Goal: Complete application form: Complete application form

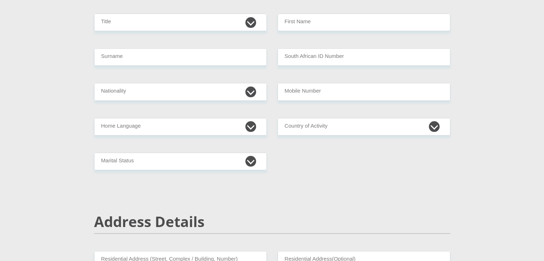
scroll to position [72, 0]
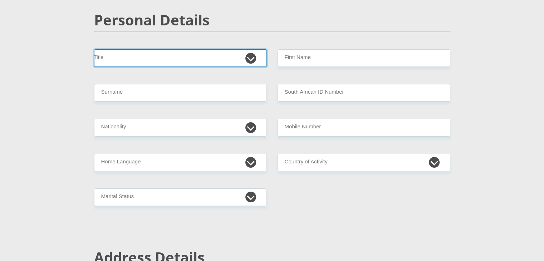
click at [161, 56] on select "Mr Ms Mrs Dr [PERSON_NAME]" at bounding box center [180, 58] width 173 height 18
select select "Mr"
click at [94, 49] on select "Mr Ms Mrs Dr [PERSON_NAME]" at bounding box center [180, 58] width 173 height 18
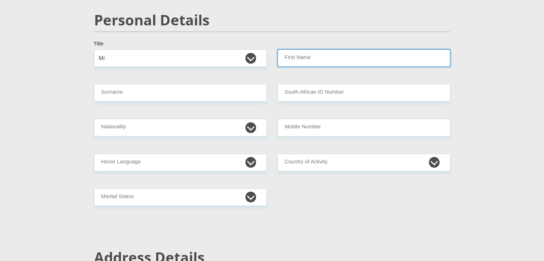
click at [309, 59] on input "First Name" at bounding box center [364, 58] width 173 height 18
type input "shine"
type input "waniko"
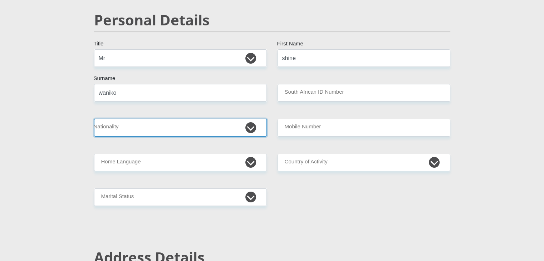
select select "ZAF"
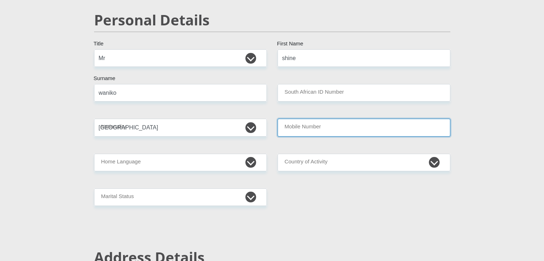
type input "0658278959"
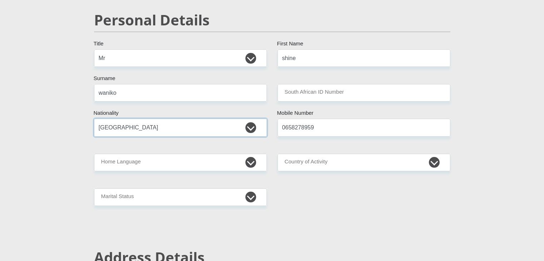
click at [239, 128] on select "[GEOGRAPHIC_DATA] [GEOGRAPHIC_DATA] [GEOGRAPHIC_DATA] [GEOGRAPHIC_DATA] [GEOGRA…" at bounding box center [180, 128] width 173 height 18
select select "NGA"
click at [94, 119] on select "[GEOGRAPHIC_DATA] [GEOGRAPHIC_DATA] [GEOGRAPHIC_DATA] [GEOGRAPHIC_DATA] [GEOGRA…" at bounding box center [180, 128] width 173 height 18
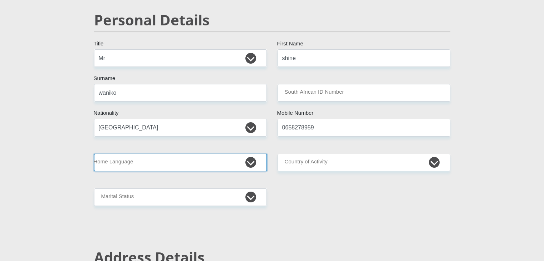
click at [204, 160] on select "Afrikaans English Sepedi South Ndebele Southern Sotho Swati Tsonga Tswana Venda…" at bounding box center [180, 163] width 173 height 18
select select "eng"
click at [94, 154] on select "Afrikaans English Sepedi South Ndebele Southern Sotho Swati Tsonga Tswana Venda…" at bounding box center [180, 163] width 173 height 18
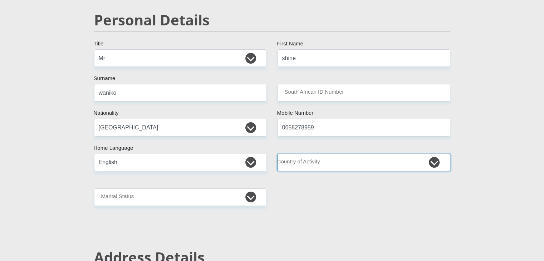
click at [343, 162] on select "[GEOGRAPHIC_DATA] [GEOGRAPHIC_DATA] [GEOGRAPHIC_DATA] [GEOGRAPHIC_DATA] [GEOGRA…" at bounding box center [364, 163] width 173 height 18
select select "ZAF"
click at [278, 154] on select "[GEOGRAPHIC_DATA] [GEOGRAPHIC_DATA] [GEOGRAPHIC_DATA] [GEOGRAPHIC_DATA] [GEOGRA…" at bounding box center [364, 163] width 173 height 18
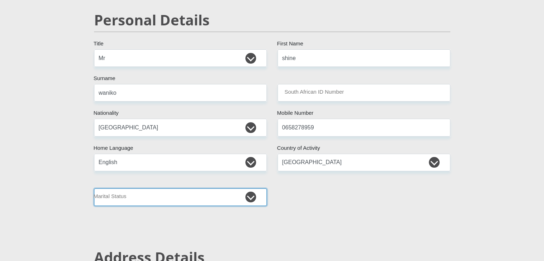
click at [212, 197] on select "Married ANC Single Divorced Widowed Married COP or Customary Law" at bounding box center [180, 198] width 173 height 18
select select "2"
click at [94, 189] on select "Married ANC Single Divorced Widowed Married COP or Customary Law" at bounding box center [180, 198] width 173 height 18
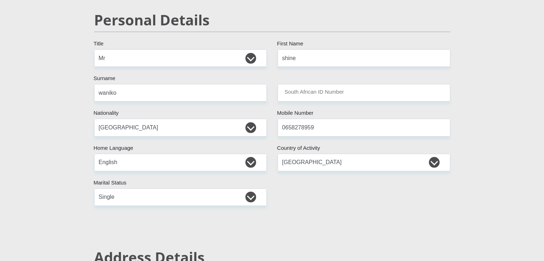
drag, startPoint x: 475, startPoint y: 106, endPoint x: 433, endPoint y: 97, distance: 43.2
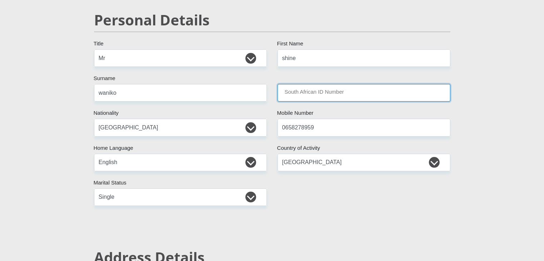
click at [401, 90] on input "South African ID Number" at bounding box center [364, 93] width 173 height 18
paste input "A13089888"
type input "A13089888"
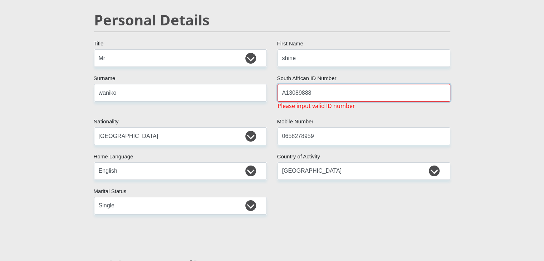
drag, startPoint x: 317, startPoint y: 93, endPoint x: 258, endPoint y: 92, distance: 58.7
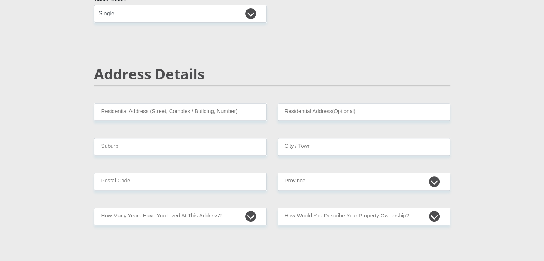
scroll to position [286, 0]
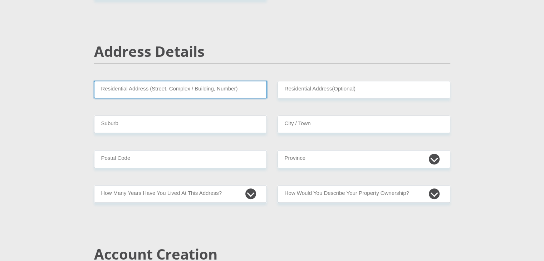
click at [174, 93] on input "Residential Address (Street, Complex / Building, Number)" at bounding box center [180, 90] width 173 height 18
type input "MAIN ROAD"
type input "BLOUBOSRAND"
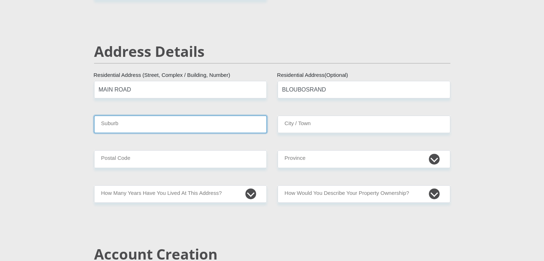
type input "RANDBURG"
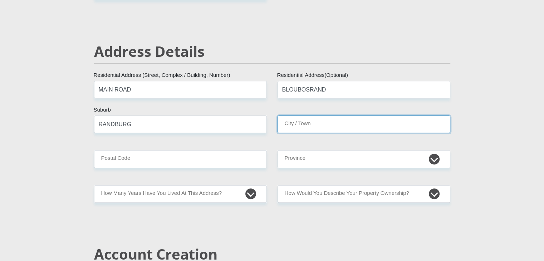
type input "RANDBURG"
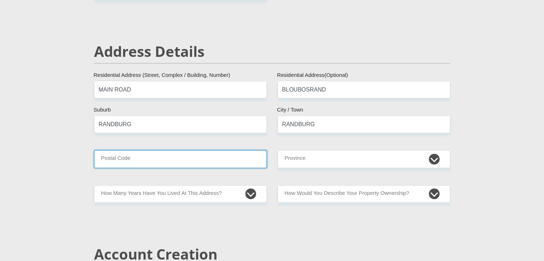
type input "2188"
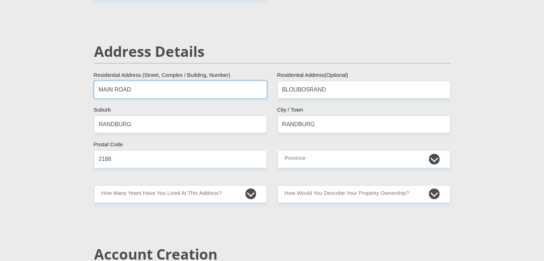
click at [98, 90] on input "MAIN ROAD" at bounding box center [180, 90] width 173 height 18
type input "[STREET_ADDRESS]"
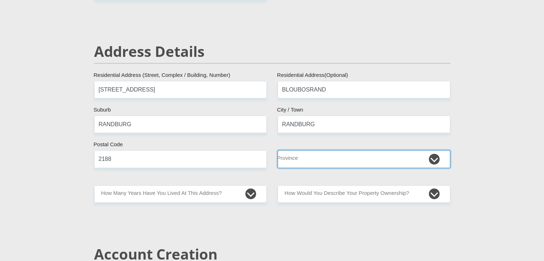
click at [319, 157] on select "Eastern Cape Free State [GEOGRAPHIC_DATA] [GEOGRAPHIC_DATA][DATE] [GEOGRAPHIC_D…" at bounding box center [364, 159] width 173 height 18
select select "Gauteng"
click at [278, 150] on select "Eastern Cape Free State [GEOGRAPHIC_DATA] [GEOGRAPHIC_DATA][DATE] [GEOGRAPHIC_D…" at bounding box center [364, 159] width 173 height 18
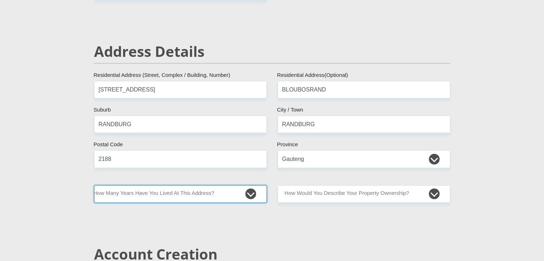
click at [175, 195] on select "less than 1 year 1-3 years 3-5 years 5+ years" at bounding box center [180, 194] width 173 height 18
select select "4"
click at [94, 185] on select "less than 1 year 1-3 years 3-5 years 5+ years" at bounding box center [180, 194] width 173 height 18
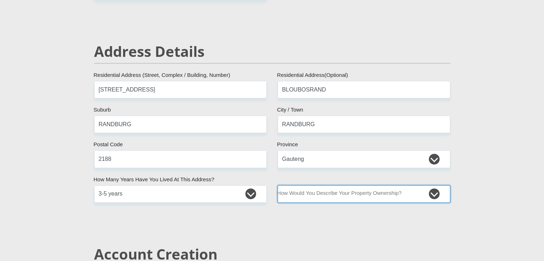
click at [336, 194] on select "Owned Rented Family Owned Company Dwelling" at bounding box center [364, 194] width 173 height 18
select select "Owned"
click at [278, 185] on select "Owned Rented Family Owned Company Dwelling" at bounding box center [364, 194] width 173 height 18
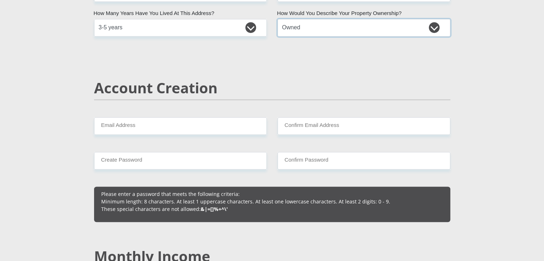
scroll to position [465, 0]
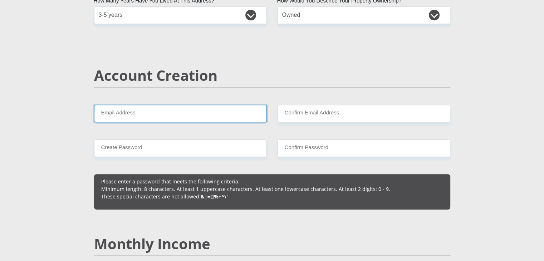
click at [126, 114] on input "Email Address" at bounding box center [180, 114] width 173 height 18
type input "[EMAIL_ADDRESS][DOMAIN_NAME]"
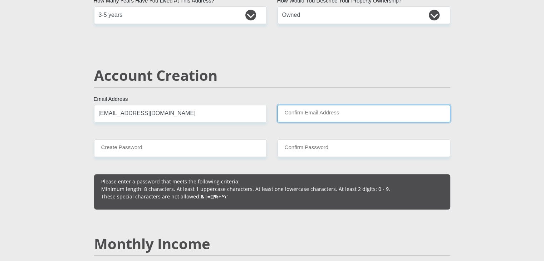
type input "[EMAIL_ADDRESS][DOMAIN_NAME]"
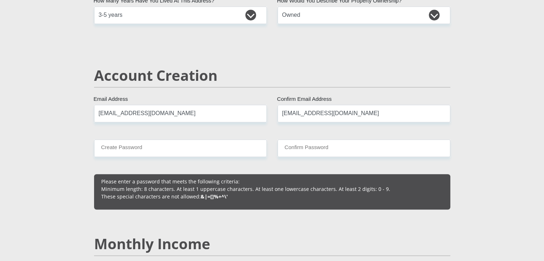
type input "0747549201"
type input "shine"
type input "waniko"
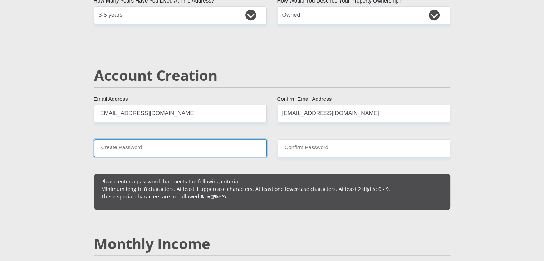
click at [170, 149] on input "Create Password" at bounding box center [180, 149] width 173 height 18
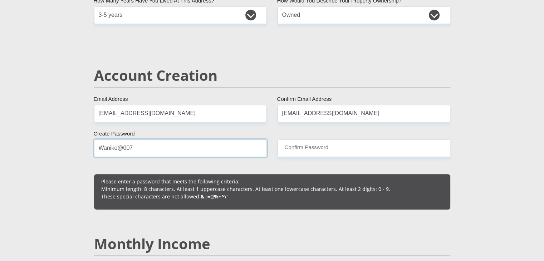
type input "Waniko@007"
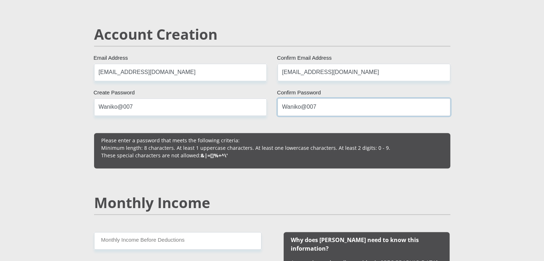
scroll to position [572, 0]
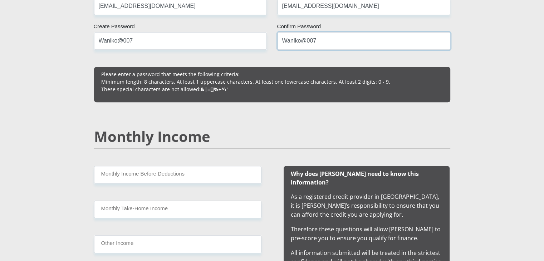
type input "Waniko@007"
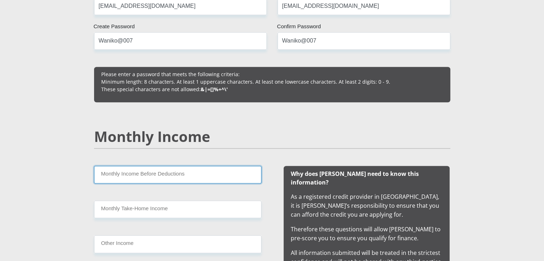
click at [126, 175] on input "Monthly Income Before Deductions" at bounding box center [177, 175] width 167 height 18
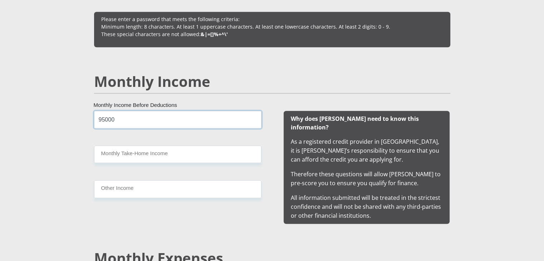
scroll to position [644, 0]
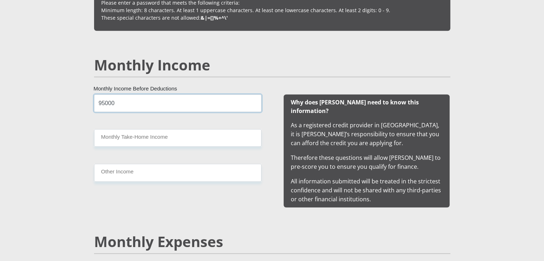
type input "95000"
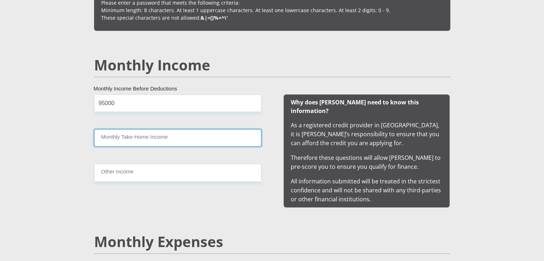
click at [146, 139] on input "Monthly Take-Home Income" at bounding box center [177, 138] width 167 height 18
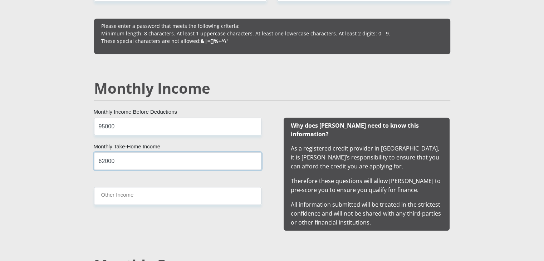
scroll to position [608, 0]
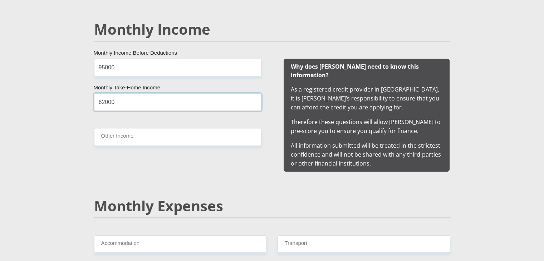
type input "62000"
click at [83, 156] on div "95000 Monthly Income Before Deductions 62000 Monthly Take-Home Income Other Inc…" at bounding box center [177, 115] width 189 height 113
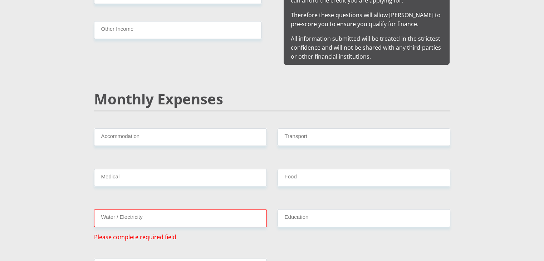
scroll to position [787, 0]
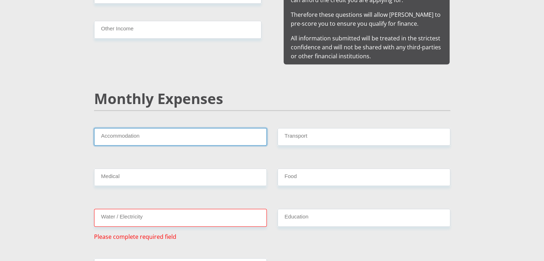
click at [121, 131] on input "Accommodation" at bounding box center [180, 137] width 173 height 18
type input "7500"
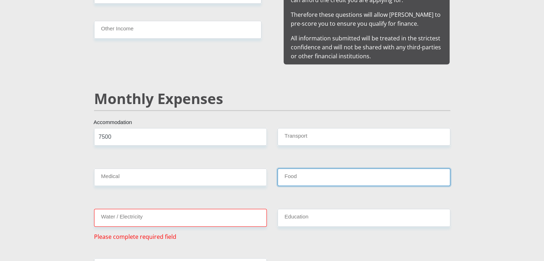
click at [285, 168] on input "Food" at bounding box center [364, 177] width 173 height 18
type input "2000"
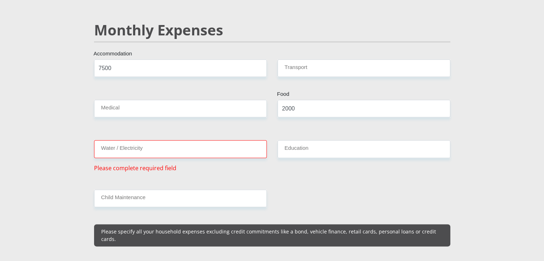
scroll to position [858, 0]
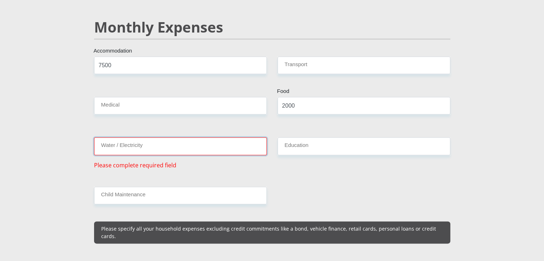
click at [140, 137] on input "Water / Electricity" at bounding box center [180, 146] width 173 height 18
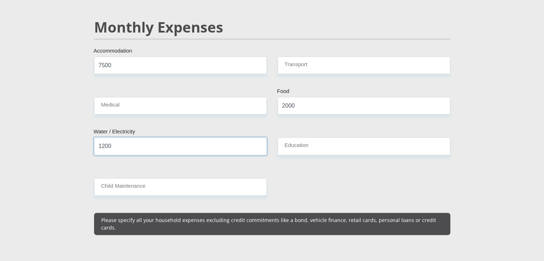
type input "1200"
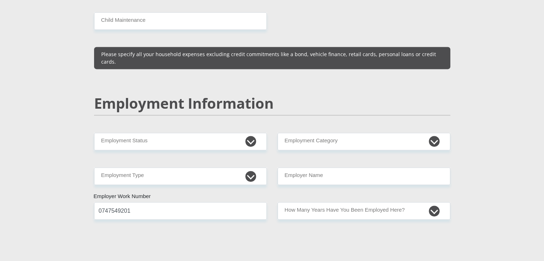
scroll to position [1037, 0]
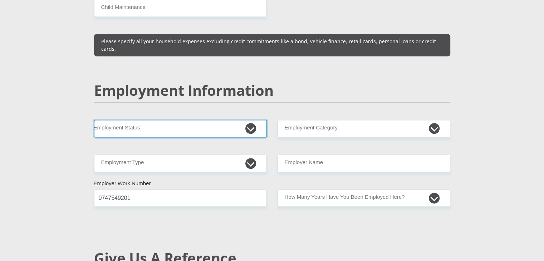
click at [253, 120] on select "Permanent/Full-time Part-time/Casual [DEMOGRAPHIC_DATA] Worker Self-Employed Ho…" at bounding box center [180, 129] width 173 height 18
select select "3"
click at [94, 120] on select "Permanent/Full-time Part-time/Casual [DEMOGRAPHIC_DATA] Worker Self-Employed Ho…" at bounding box center [180, 129] width 173 height 18
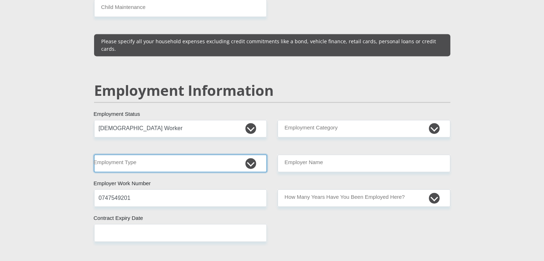
click at [197, 155] on select "College/Lecturer Craft Seller Creative Driver Executive Farmer Forces - Non Com…" at bounding box center [180, 164] width 173 height 18
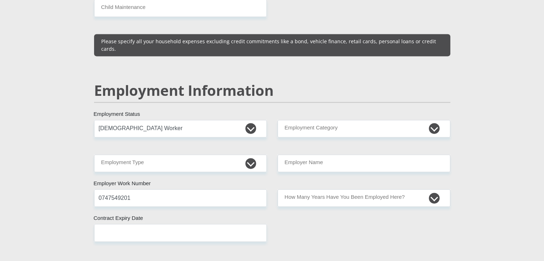
click at [72, 86] on div "Personal Details Mr Ms Mrs Dr [PERSON_NAME] Title shine First Name waniko Surna…" at bounding box center [272, 130] width 408 height 2204
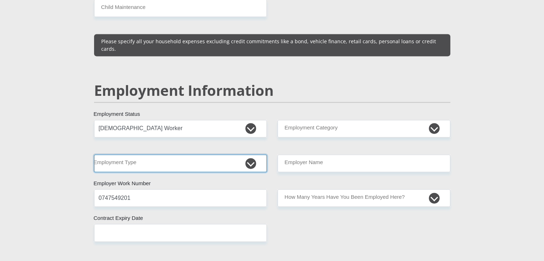
click at [186, 155] on select "College/Lecturer Craft Seller Creative Driver Executive Farmer Forces - Non Com…" at bounding box center [180, 164] width 173 height 18
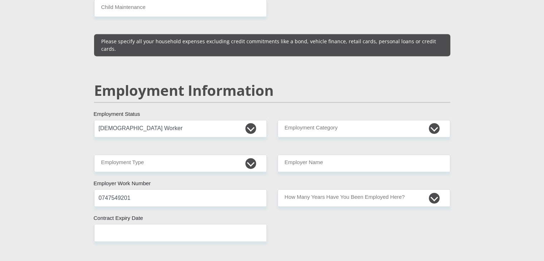
click at [51, 124] on section "Personal Details Mr Ms Mrs Dr [PERSON_NAME] Title shine First Name waniko Surna…" at bounding box center [272, 131] width 544 height 2256
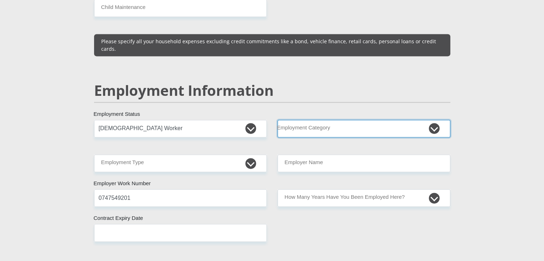
click at [318, 120] on select "AGRICULTURE ALCOHOL & TOBACCO CONSTRUCTION MATERIALS METALLURGY EQUIPMENT FOR R…" at bounding box center [364, 129] width 173 height 18
select select "54"
click at [278, 120] on select "AGRICULTURE ALCOHOL & TOBACCO CONSTRUCTION MATERIALS METALLURGY EQUIPMENT FOR R…" at bounding box center [364, 129] width 173 height 18
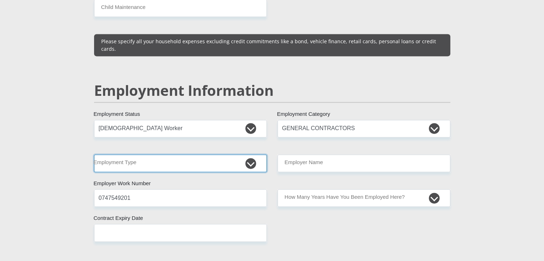
click at [167, 155] on select "College/Lecturer Craft Seller Creative Driver Executive Farmer Forces - Non Com…" at bounding box center [180, 164] width 173 height 18
select select "Creative"
click at [94, 155] on select "College/Lecturer Craft Seller Creative Driver Executive Farmer Forces - Non Com…" at bounding box center [180, 164] width 173 height 18
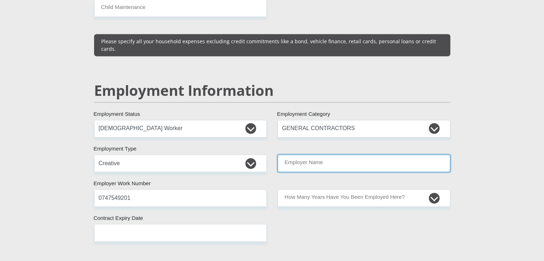
click at [309, 155] on input "Employer Name" at bounding box center [364, 164] width 173 height 18
type input "HilltopImpression"
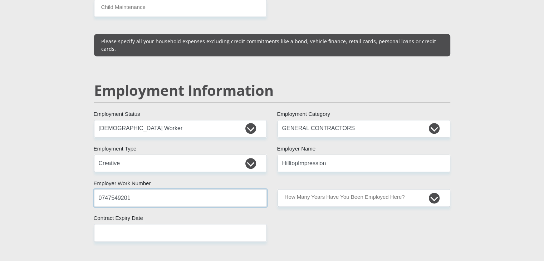
drag, startPoint x: 133, startPoint y: 181, endPoint x: 88, endPoint y: 179, distance: 45.5
click at [88, 179] on div "Personal Details Mr Ms Mrs Dr [PERSON_NAME] Title shine First Name waniko Surna…" at bounding box center [272, 130] width 408 height 2204
type input "0658278959"
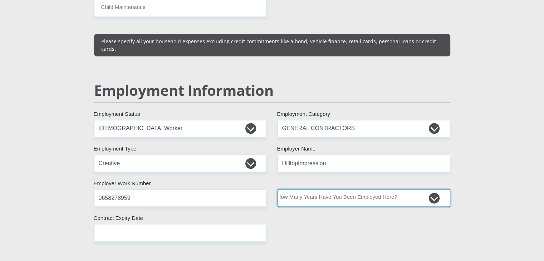
click at [383, 189] on select "less than 1 year 1-3 years 3-5 years 5+ years" at bounding box center [364, 198] width 173 height 18
select select "24"
click at [278, 189] on select "less than 1 year 1-3 years 3-5 years 5+ years" at bounding box center [364, 198] width 173 height 18
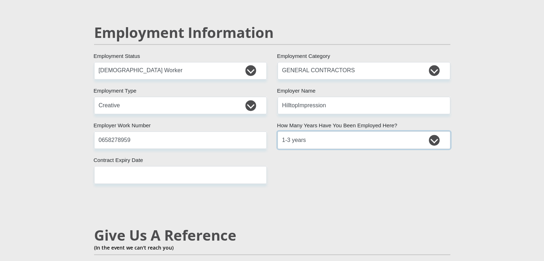
scroll to position [1145, 0]
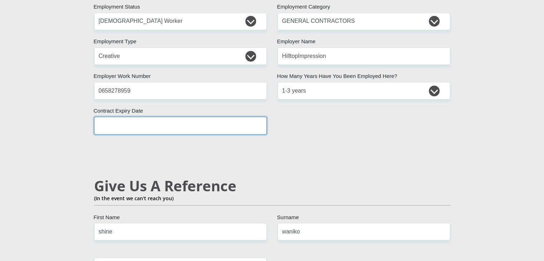
click at [127, 117] on input "text" at bounding box center [180, 126] width 173 height 18
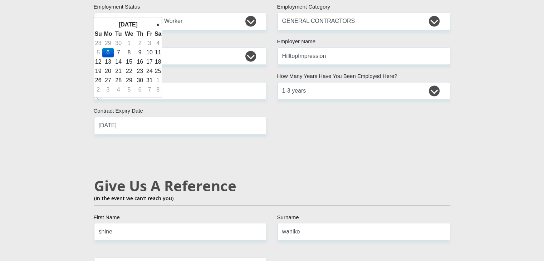
click at [101, 132] on div "Mr Ms Mrs Dr [PERSON_NAME] Title shine First Name waniko Surname South African …" at bounding box center [272, 18] width 367 height 2084
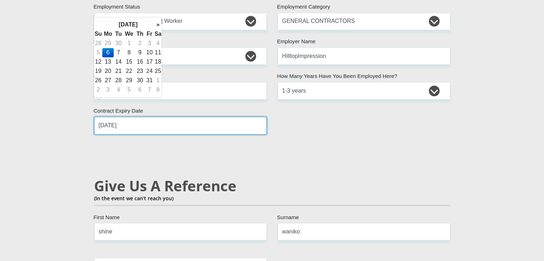
drag, startPoint x: 128, startPoint y: 108, endPoint x: 107, endPoint y: 109, distance: 21.1
click at [107, 117] on input "[DATE]" at bounding box center [180, 126] width 173 height 18
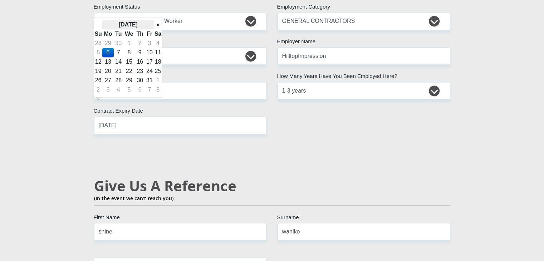
click at [145, 24] on th "[DATE]" at bounding box center [128, 24] width 52 height 9
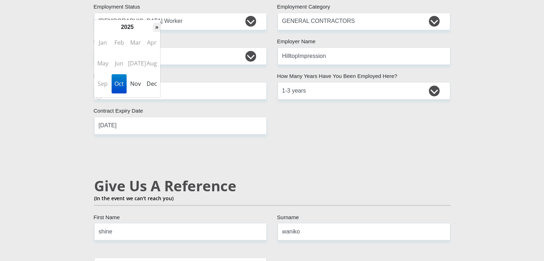
click at [156, 25] on th "»" at bounding box center [156, 27] width 7 height 9
click at [148, 84] on span "Dec" at bounding box center [151, 83] width 15 height 19
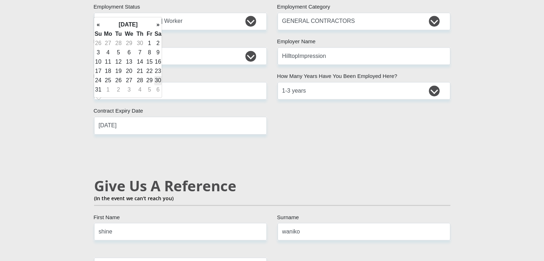
click at [157, 79] on td "30" at bounding box center [158, 80] width 8 height 9
type input "[DATE]"
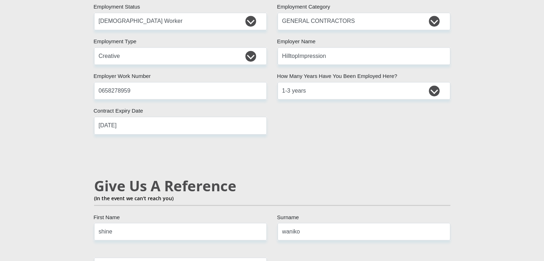
click at [141, 127] on div "Mr Ms Mrs Dr [PERSON_NAME] Title shine First Name waniko Surname South African …" at bounding box center [272, 18] width 367 height 2084
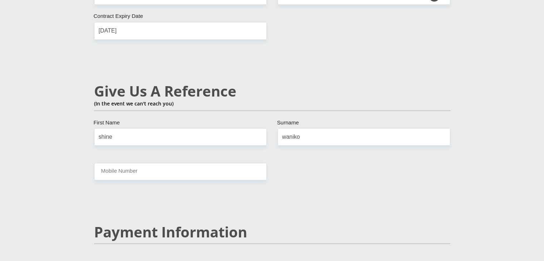
scroll to position [1252, 0]
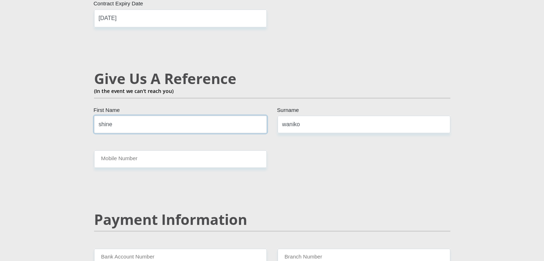
drag, startPoint x: 117, startPoint y: 109, endPoint x: 91, endPoint y: 108, distance: 26.2
click at [91, 116] on div "shine First Name" at bounding box center [180, 125] width 183 height 18
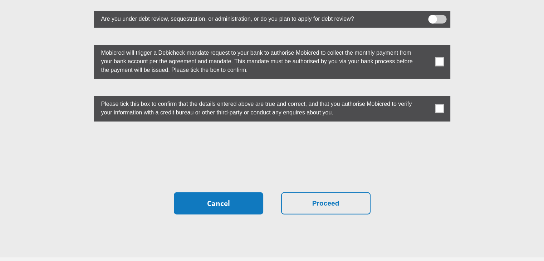
scroll to position [2039, 0]
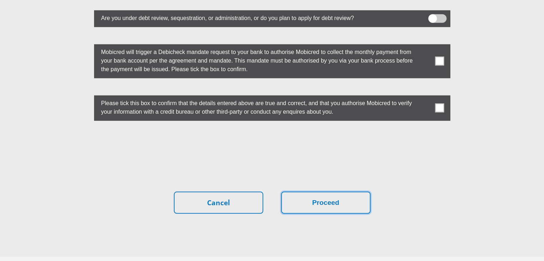
drag, startPoint x: 333, startPoint y: 187, endPoint x: 345, endPoint y: 40, distance: 147.5
click at [333, 192] on button "Proceed" at bounding box center [325, 203] width 89 height 23
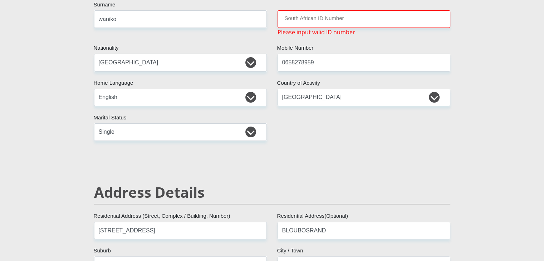
scroll to position [0, 0]
